Goal: Find specific page/section: Find specific page/section

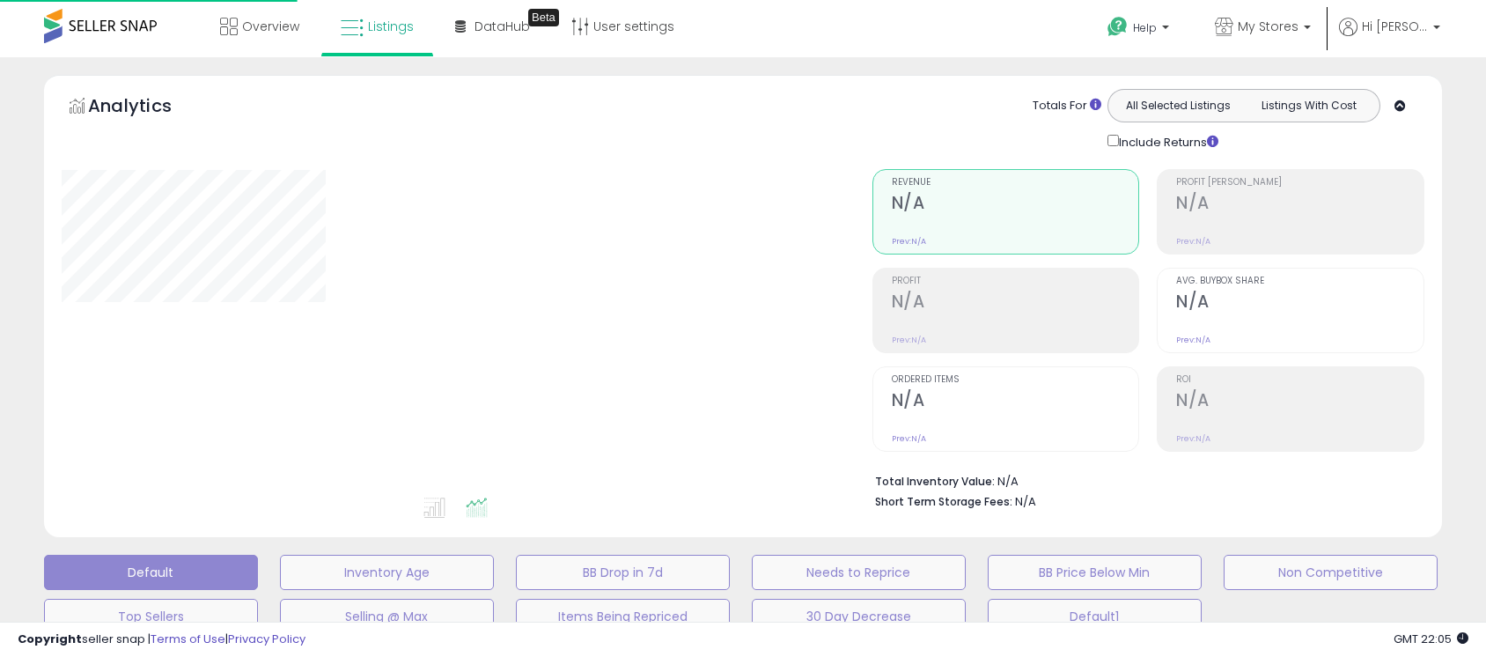
type input "**********"
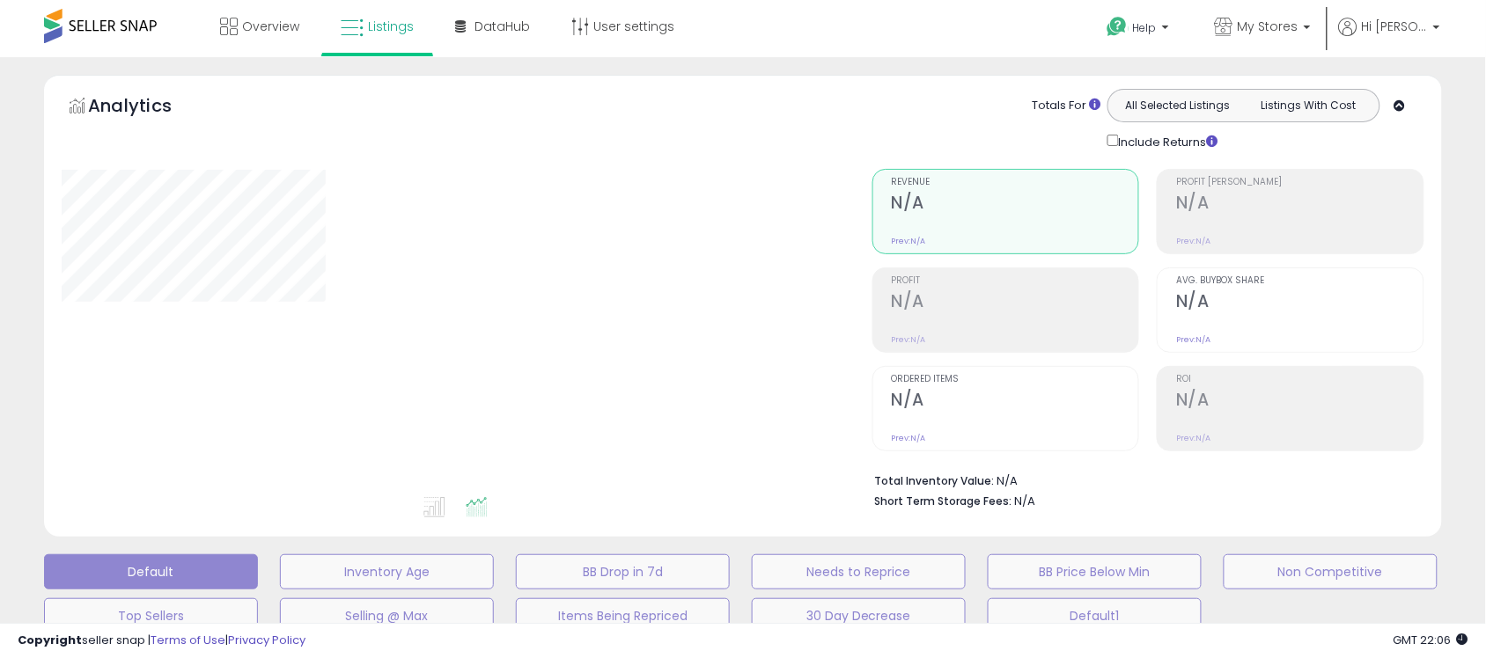
type input "**********"
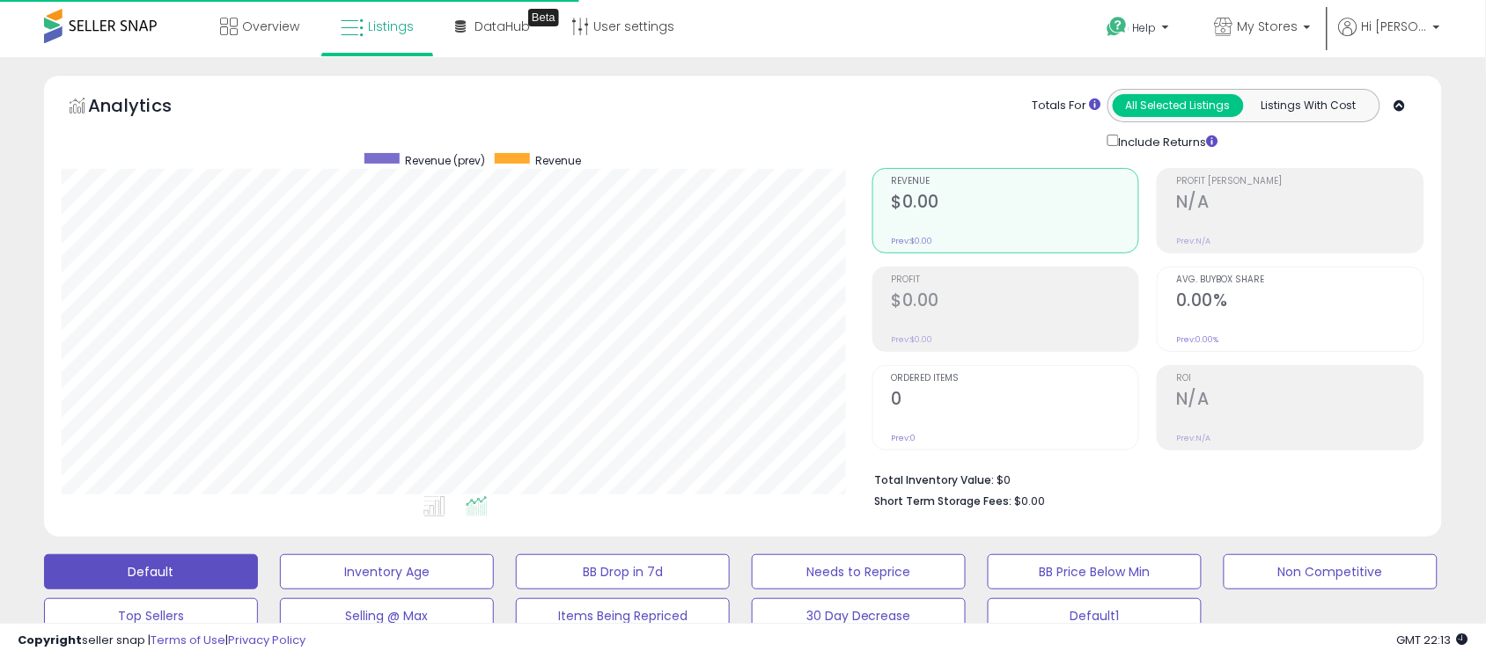
scroll to position [361, 811]
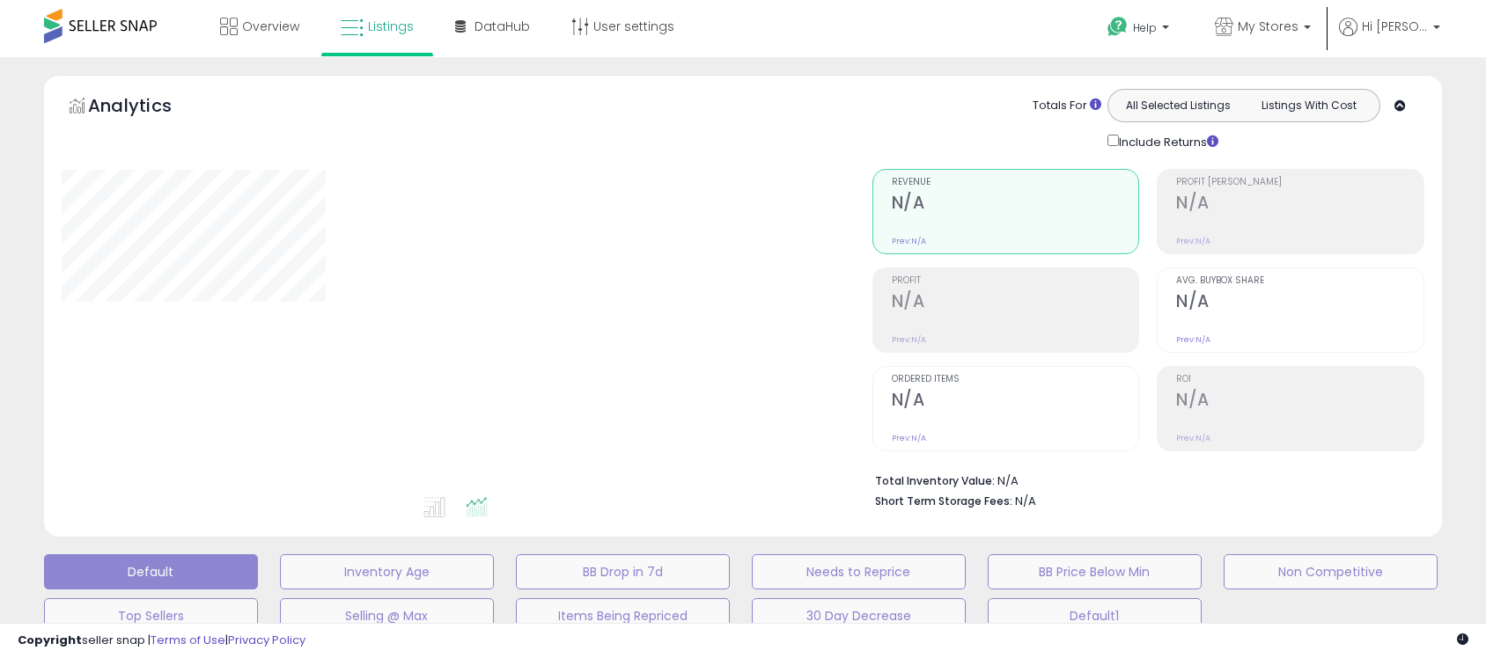
type input "**********"
